Goal: Check status: Check status

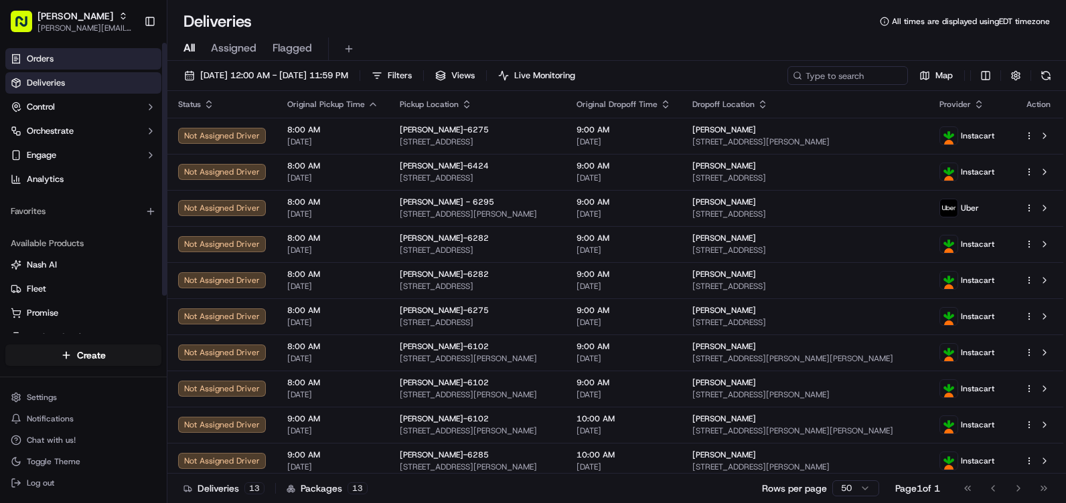
click at [37, 55] on span "Orders" at bounding box center [40, 59] width 27 height 12
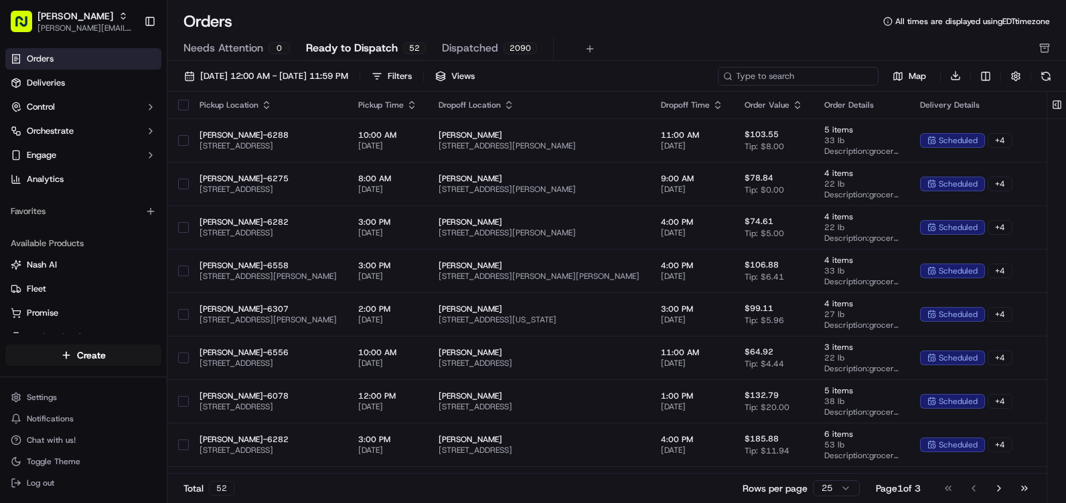
click at [795, 76] on input at bounding box center [798, 76] width 161 height 19
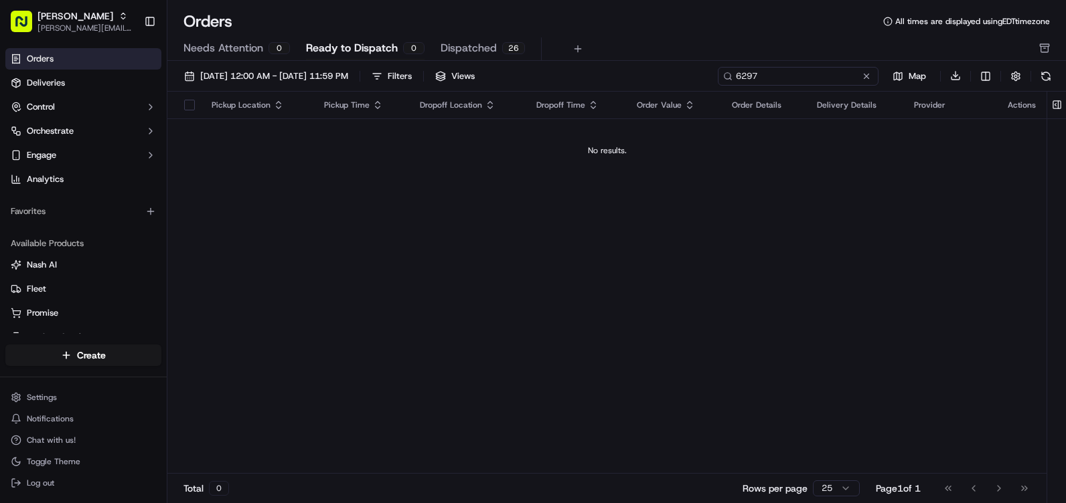
type input "6297"
